Goal: Find specific page/section: Find specific page/section

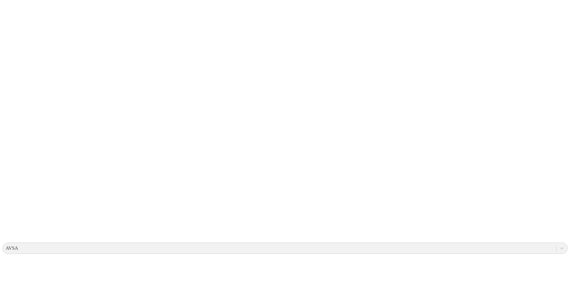
click at [12, 113] on icon at bounding box center [11, 122] width 19 height 19
